Goal: Navigation & Orientation: Find specific page/section

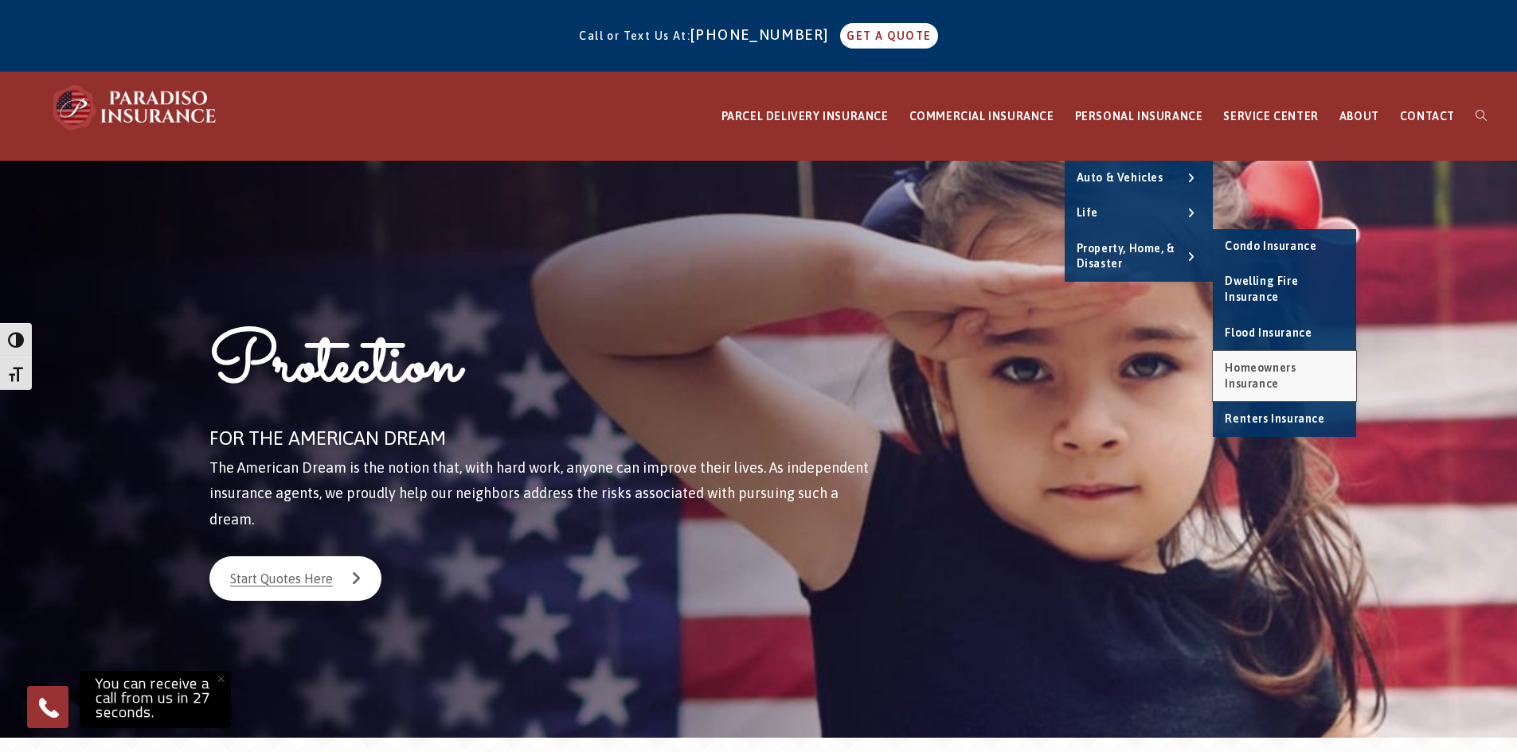
click at [1278, 369] on span "Homeowners Insurance" at bounding box center [1260, 376] width 71 height 29
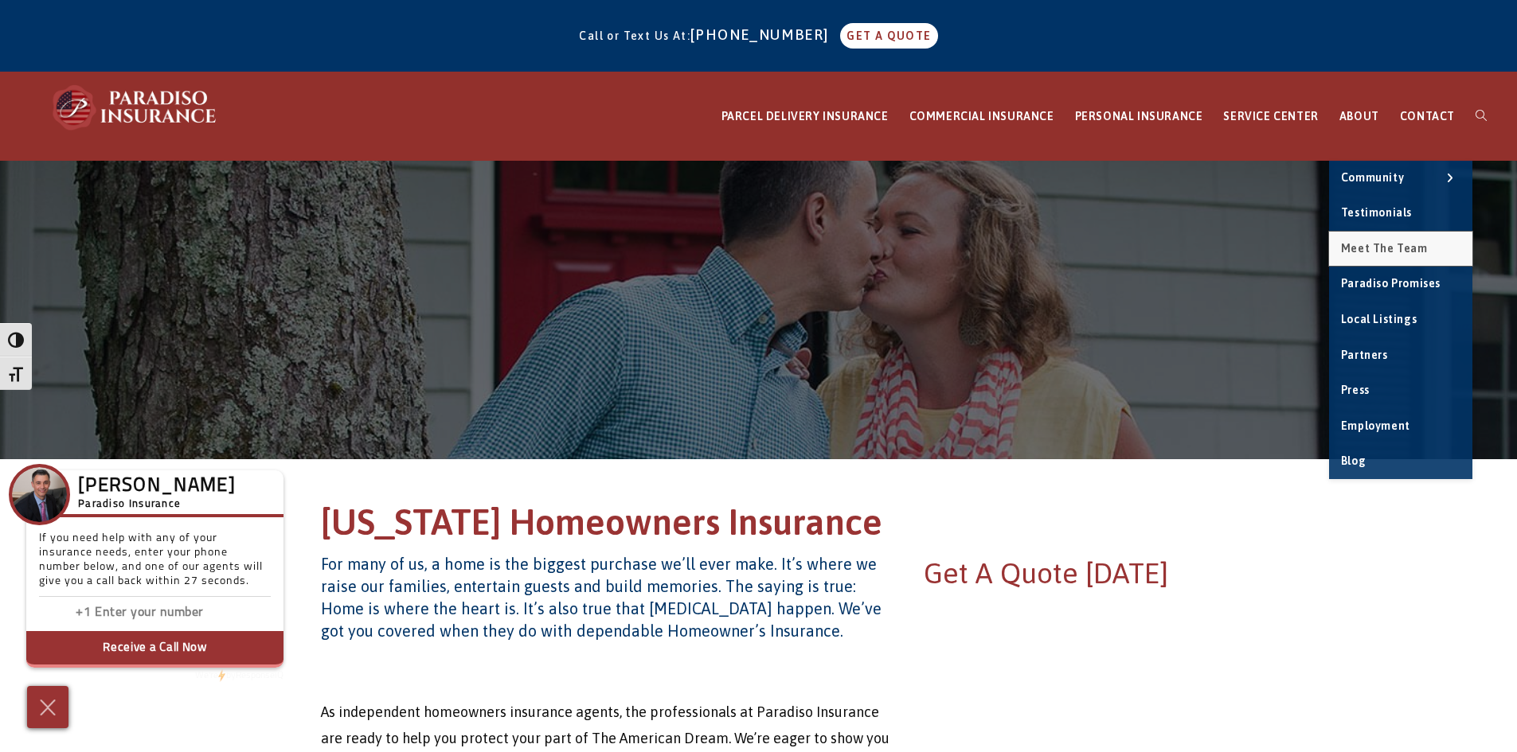
click at [1382, 249] on span "Meet the Team" at bounding box center [1384, 248] width 87 height 13
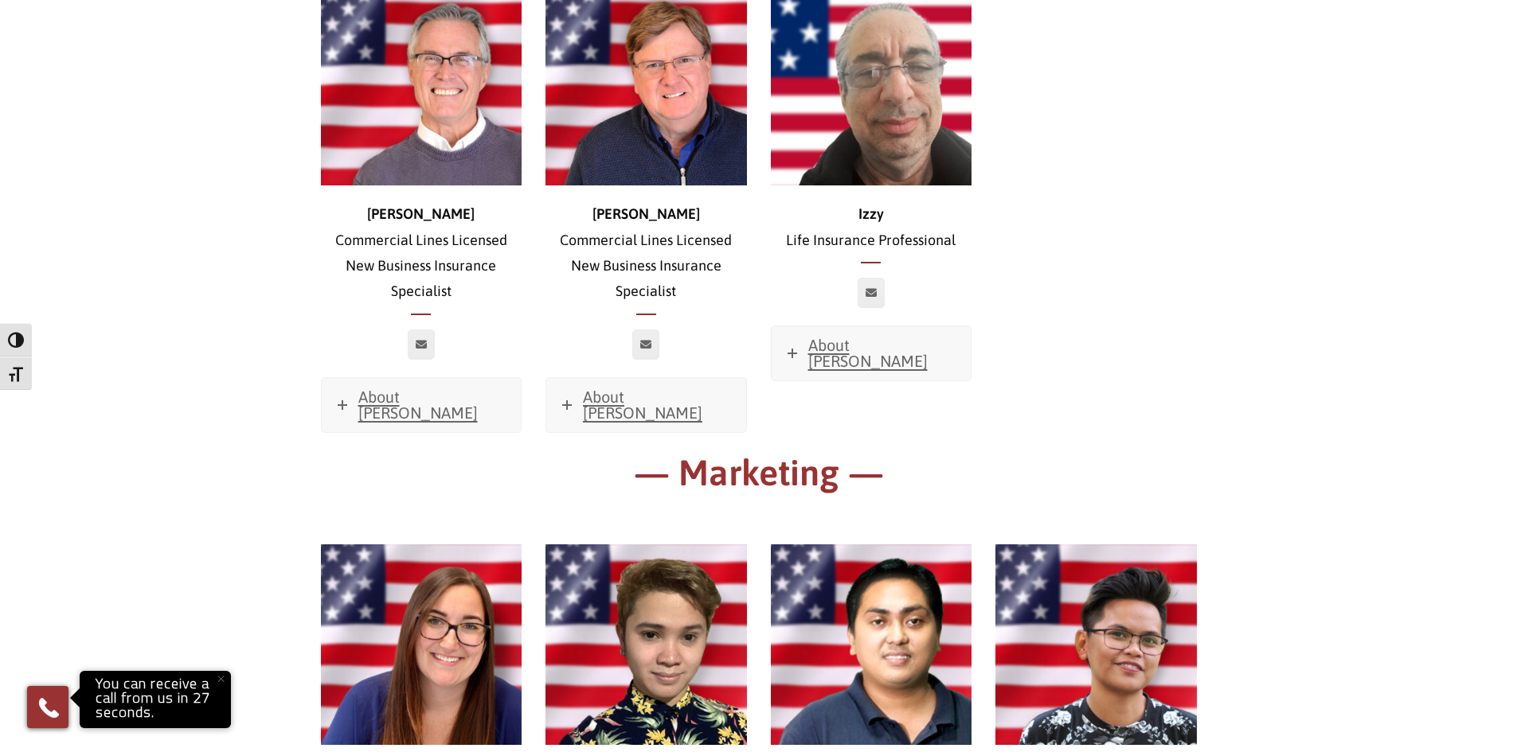
scroll to position [7495, 0]
